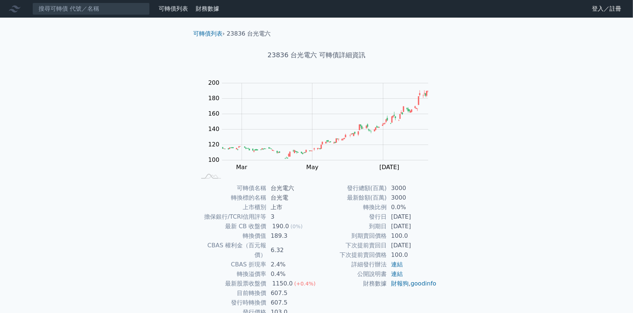
drag, startPoint x: 391, startPoint y: 216, endPoint x: 432, endPoint y: 216, distance: 40.8
click at [432, 216] on td "[DATE]" at bounding box center [412, 217] width 50 height 10
click at [482, 214] on div "可轉債列表 財務數據 可轉債列表 財務數據 登入／註冊 登入／註冊 可轉債列表 › 23836 台光電六 23836 台光電六 可轉債詳細資訊 Zoom Ou…" at bounding box center [316, 175] width 633 height 350
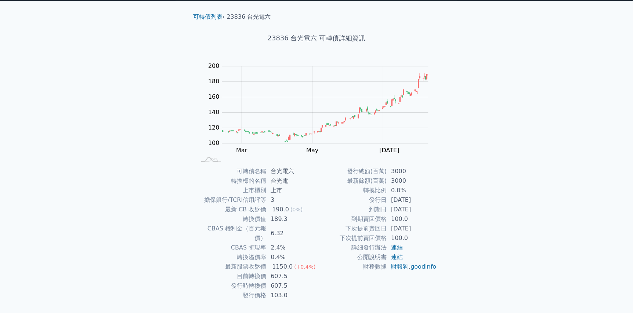
scroll to position [26, 0]
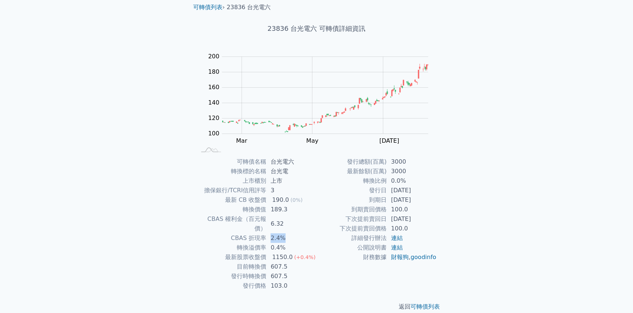
drag, startPoint x: 271, startPoint y: 229, endPoint x: 299, endPoint y: 229, distance: 27.2
click at [296, 234] on td "2.4%" at bounding box center [291, 239] width 50 height 10
click at [323, 228] on td "下次提前賣回價格" at bounding box center [352, 229] width 70 height 10
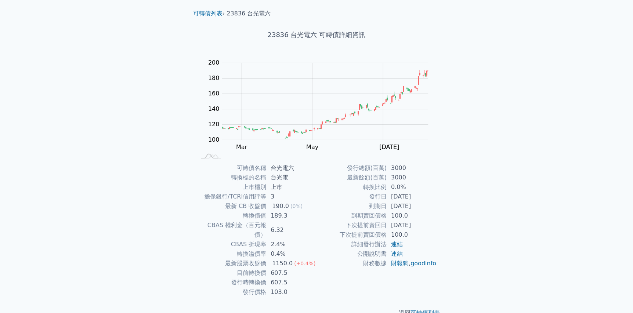
scroll to position [0, 0]
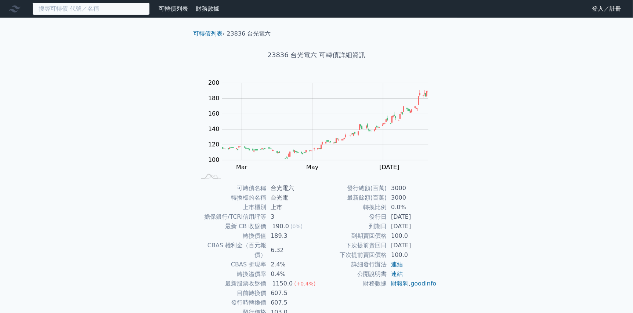
click at [75, 9] on input at bounding box center [91, 9] width 118 height 12
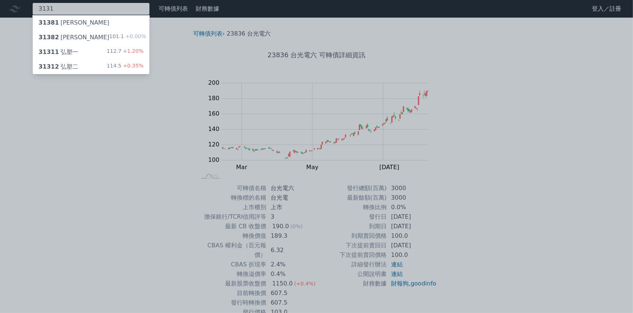
type input "3131"
click at [74, 50] on div "31311 弘塑一" at bounding box center [59, 52] width 40 height 9
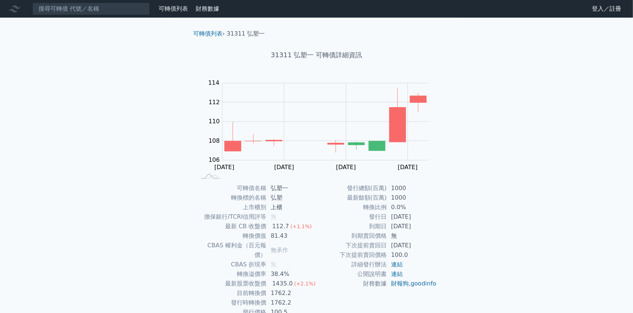
drag, startPoint x: 393, startPoint y: 219, endPoint x: 462, endPoint y: 218, distance: 68.3
click at [459, 218] on div "可轉債列表 財務數據 可轉債列表 財務數據 登入／註冊 登入／註冊 可轉債列表 › 31311 弘塑一 31311 弘塑一 可轉債詳細資訊 Zoom Out …" at bounding box center [316, 175] width 633 height 350
click at [486, 228] on div "可轉債列表 財務數據 可轉債列表 財務數據 登入／註冊 登入／註冊 可轉債列表 › 31311 弘塑一 31311 弘塑一 可轉債詳細資訊 Zoom Out …" at bounding box center [316, 175] width 633 height 350
drag, startPoint x: 272, startPoint y: 285, endPoint x: 313, endPoint y: 285, distance: 41.5
click at [313, 289] on td "1762.2" at bounding box center [291, 294] width 50 height 10
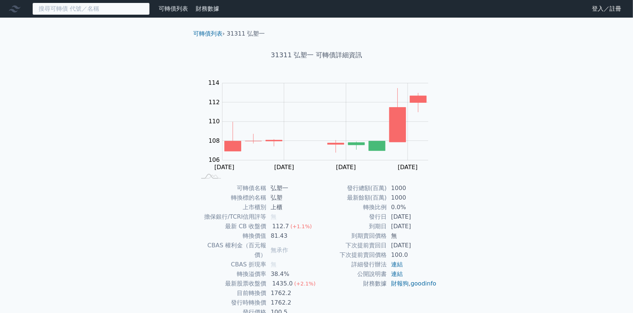
click at [113, 11] on input at bounding box center [91, 9] width 118 height 12
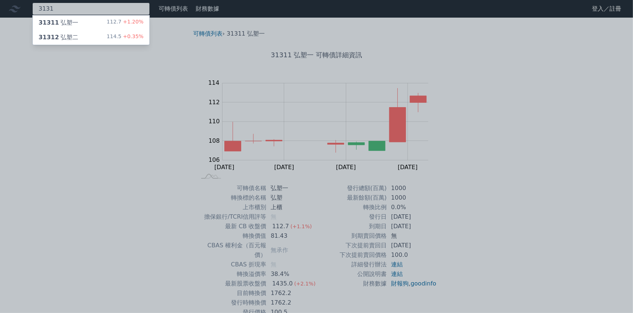
type input "3131"
click at [91, 38] on div "31312 弘塑二 114.5 +0.35%" at bounding box center [91, 37] width 117 height 15
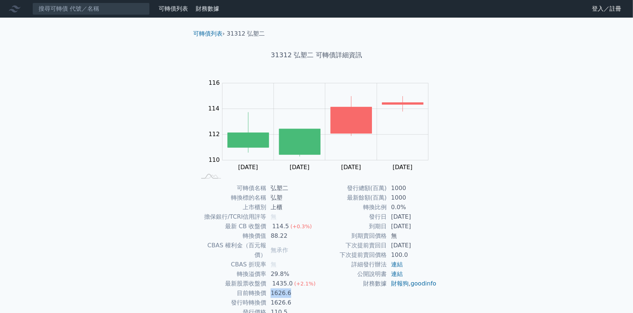
drag, startPoint x: 272, startPoint y: 286, endPoint x: 318, endPoint y: 285, distance: 45.9
click at [316, 289] on td "1626.6" at bounding box center [291, 294] width 50 height 10
click at [133, 14] on input at bounding box center [91, 9] width 118 height 12
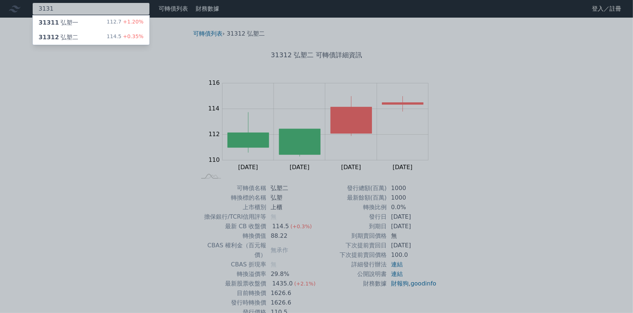
type input "3131"
click at [111, 23] on div "112.7 +1.20%" at bounding box center [125, 22] width 37 height 9
